Goal: Find contact information: Find contact information

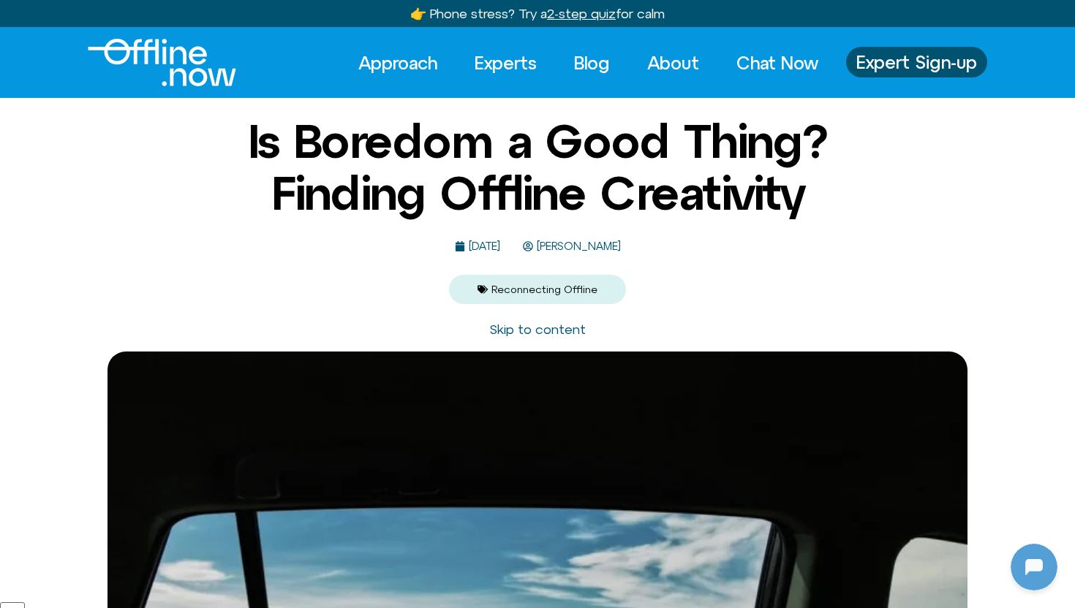
click at [187, 70] on img "Logo" at bounding box center [162, 63] width 148 height 48
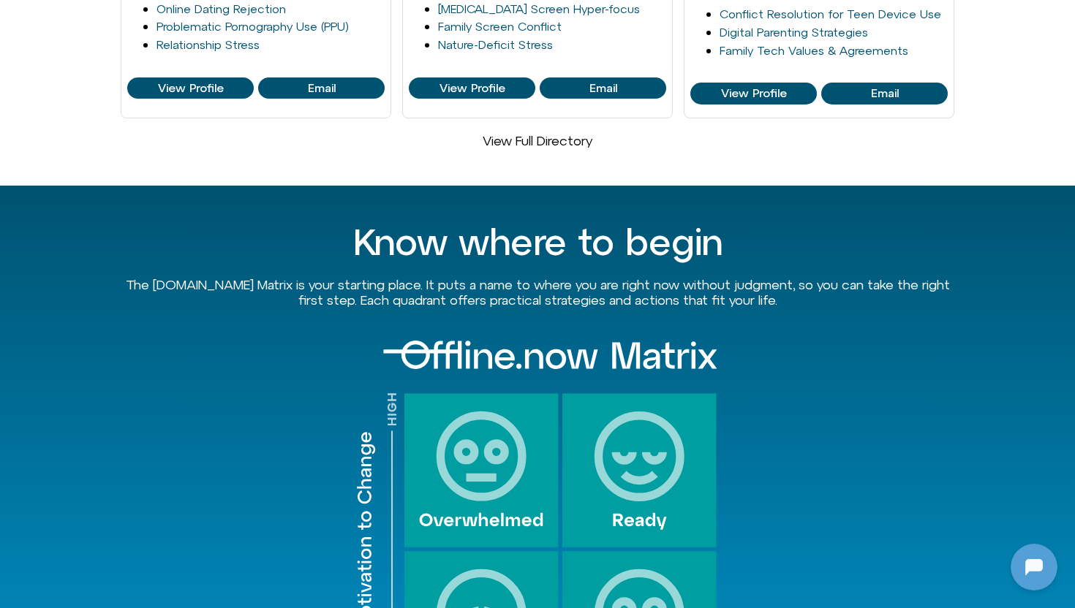
scroll to position [855, 0]
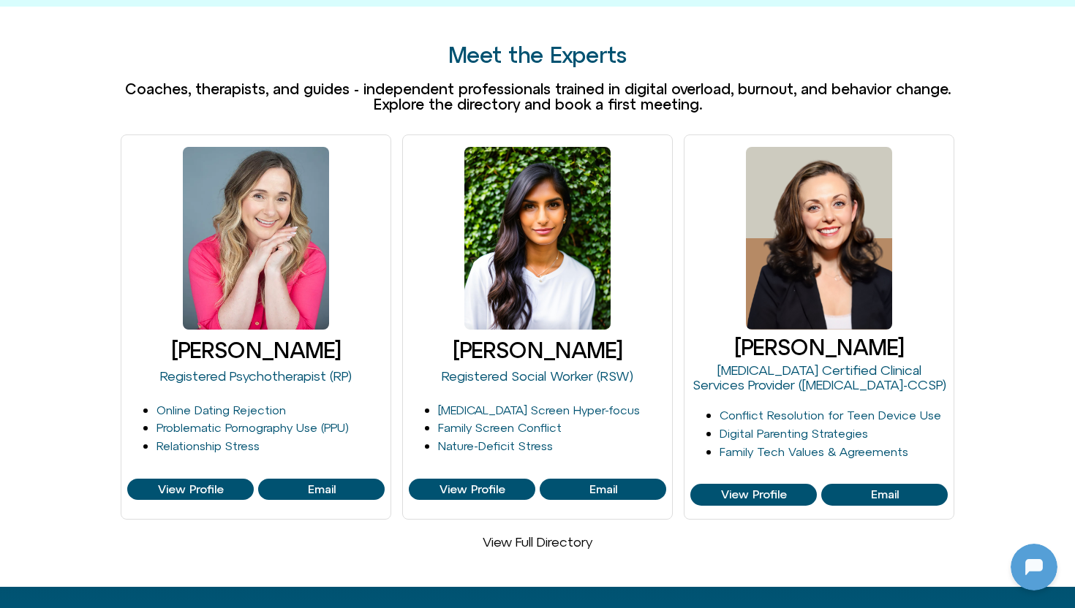
click at [543, 534] on link "View Full Directory" at bounding box center [538, 541] width 110 height 15
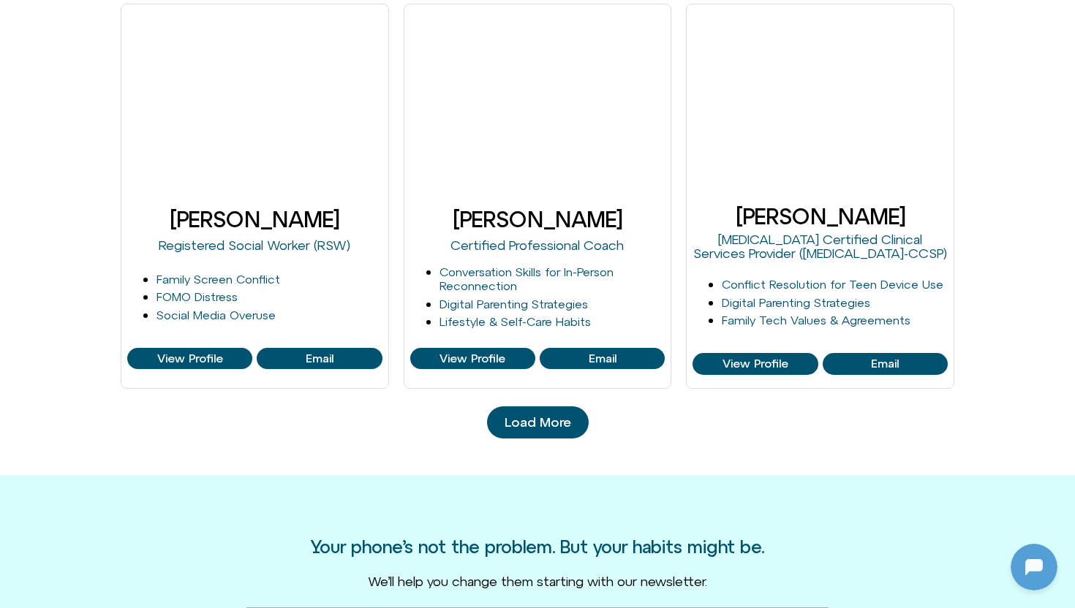
scroll to position [1564, 0]
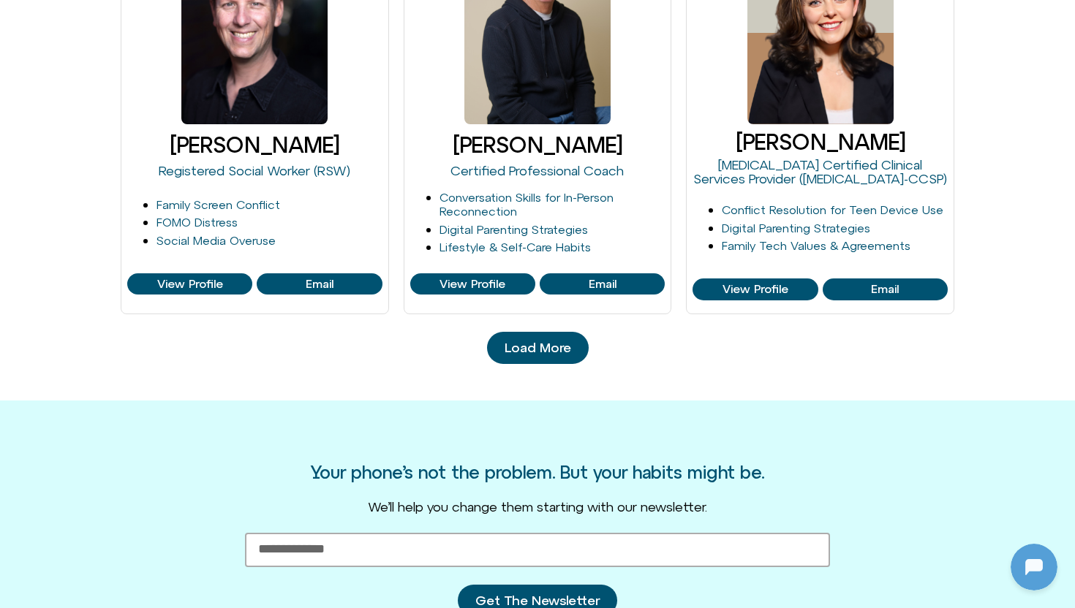
click at [509, 347] on span "Load More" at bounding box center [537, 348] width 67 height 15
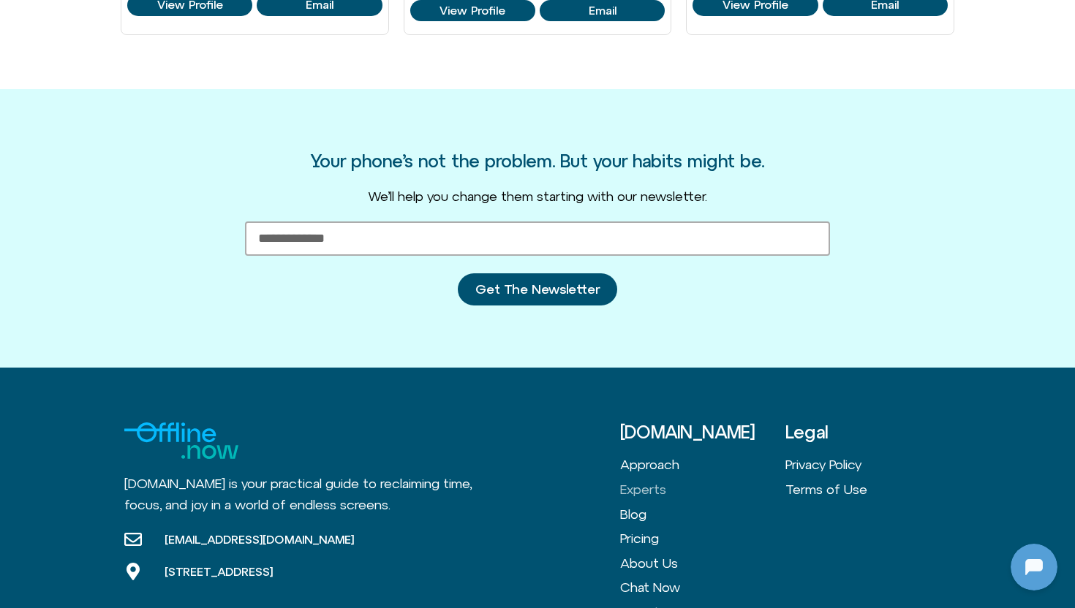
scroll to position [2351, 0]
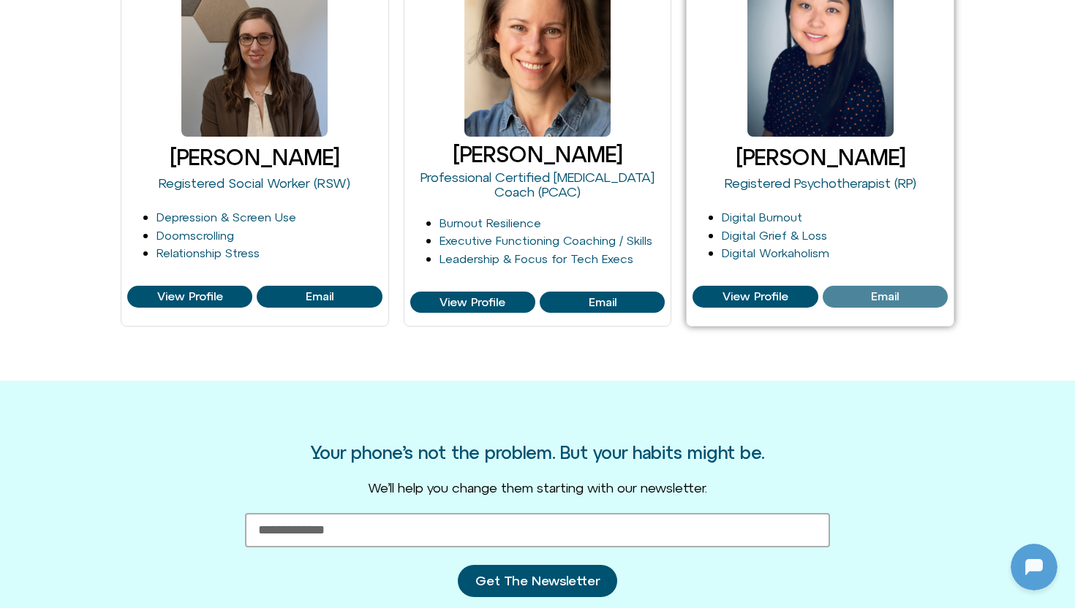
click at [904, 294] on span "Email" at bounding box center [885, 296] width 116 height 13
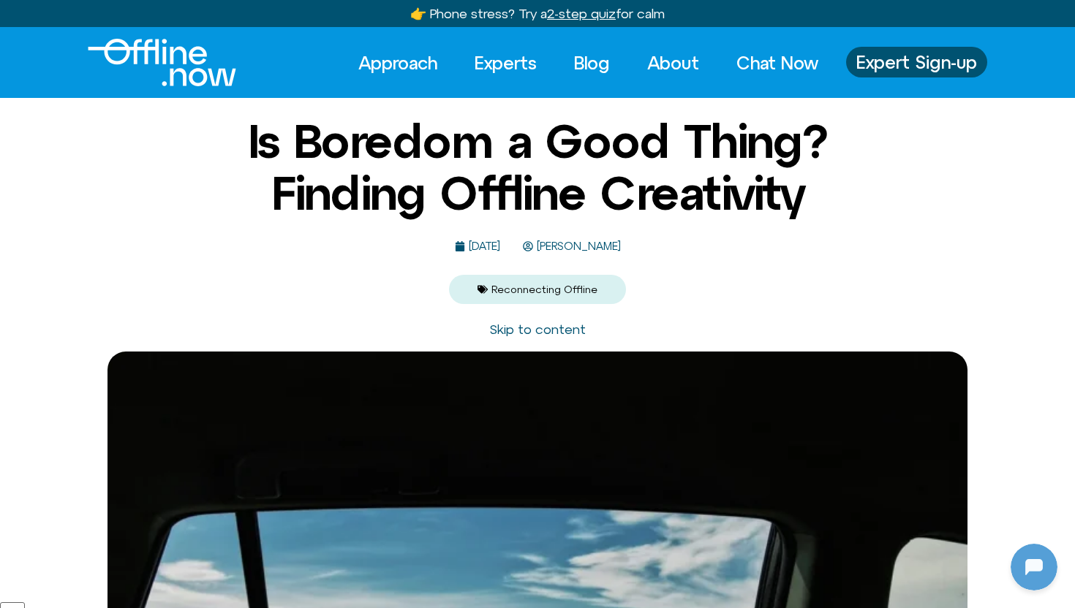
scroll to position [1849, 0]
click at [182, 71] on img "Logo" at bounding box center [162, 63] width 148 height 48
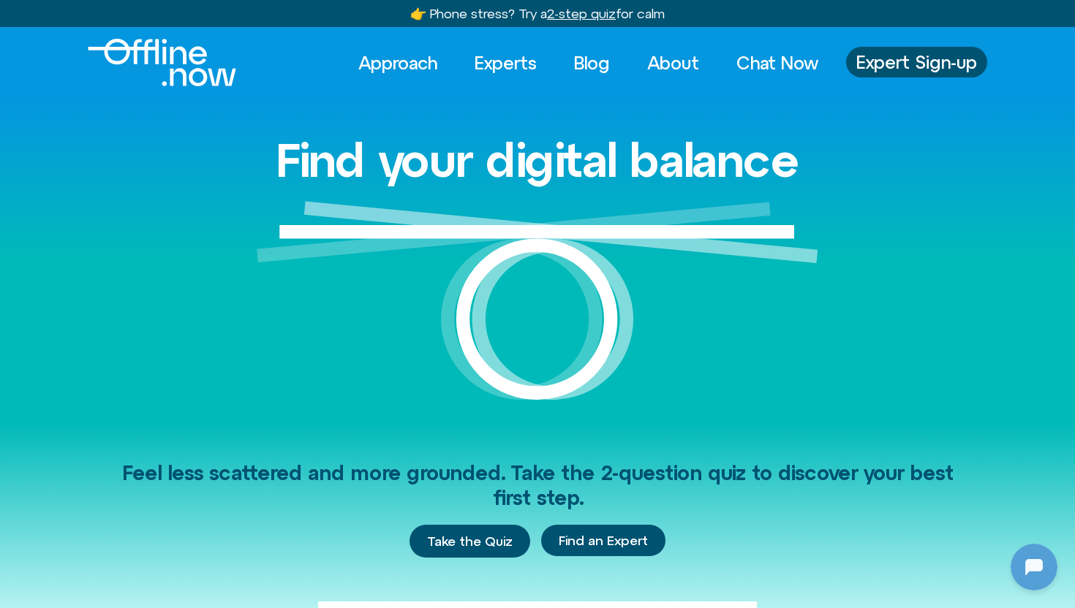
scroll to position [1849, 0]
click at [96, 213] on div "Find your digital balance" at bounding box center [537, 260] width 1075 height 325
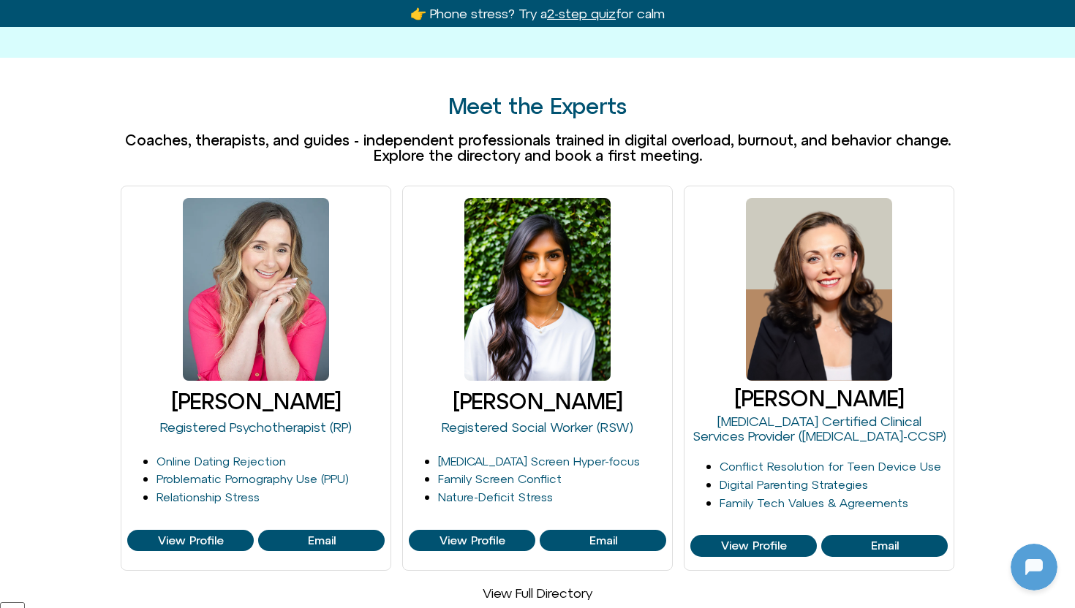
scroll to position [806, 0]
